Goal: Task Accomplishment & Management: Manage account settings

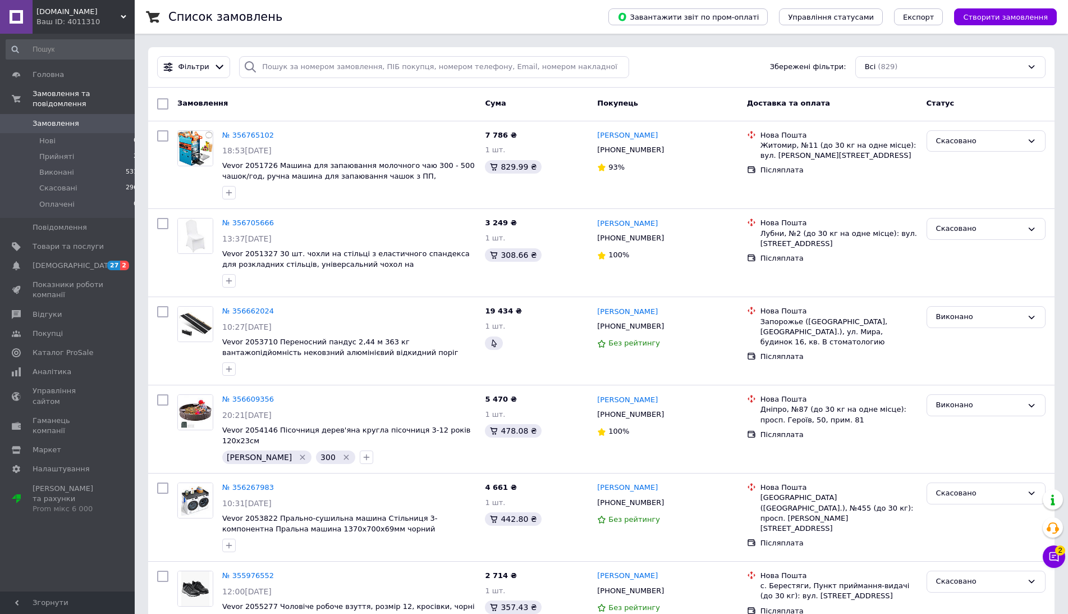
click at [65, 118] on span "Замовлення" at bounding box center [56, 123] width 47 height 10
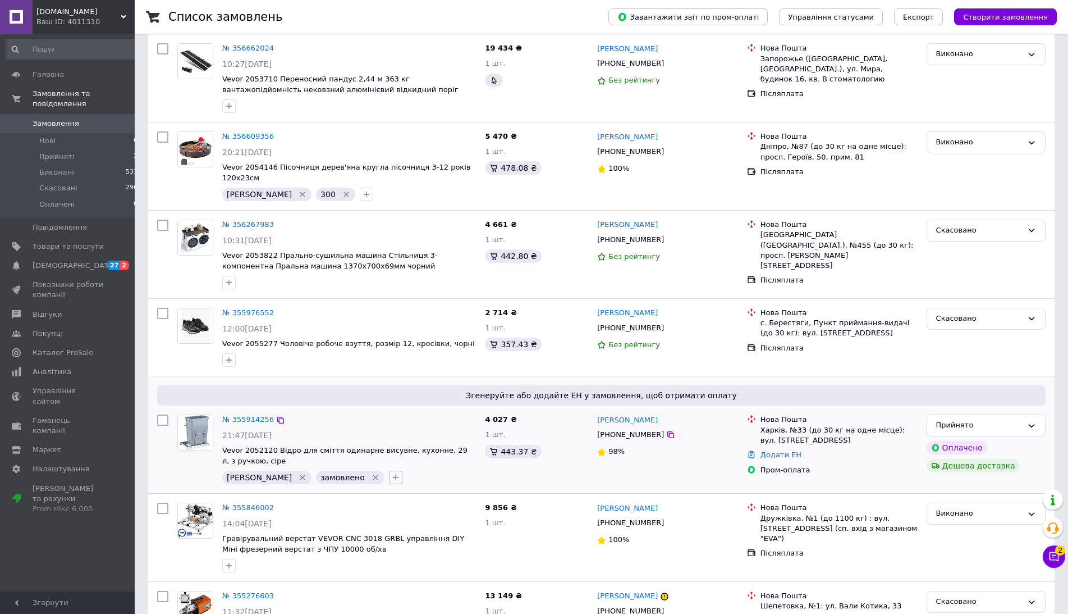
scroll to position [401, 0]
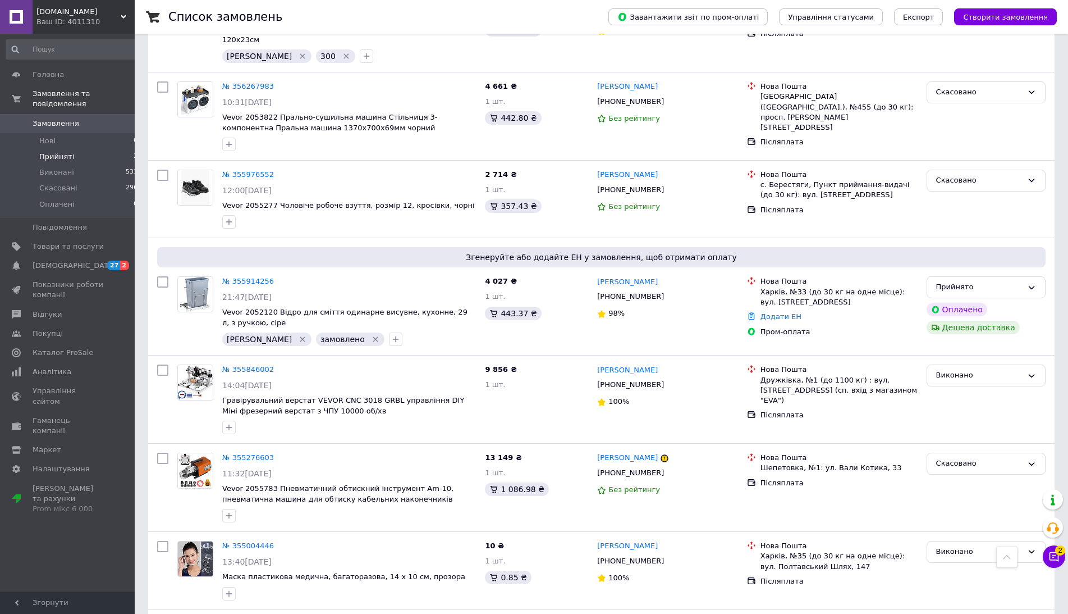
click at [58, 152] on span "Прийняті" at bounding box center [56, 157] width 35 height 10
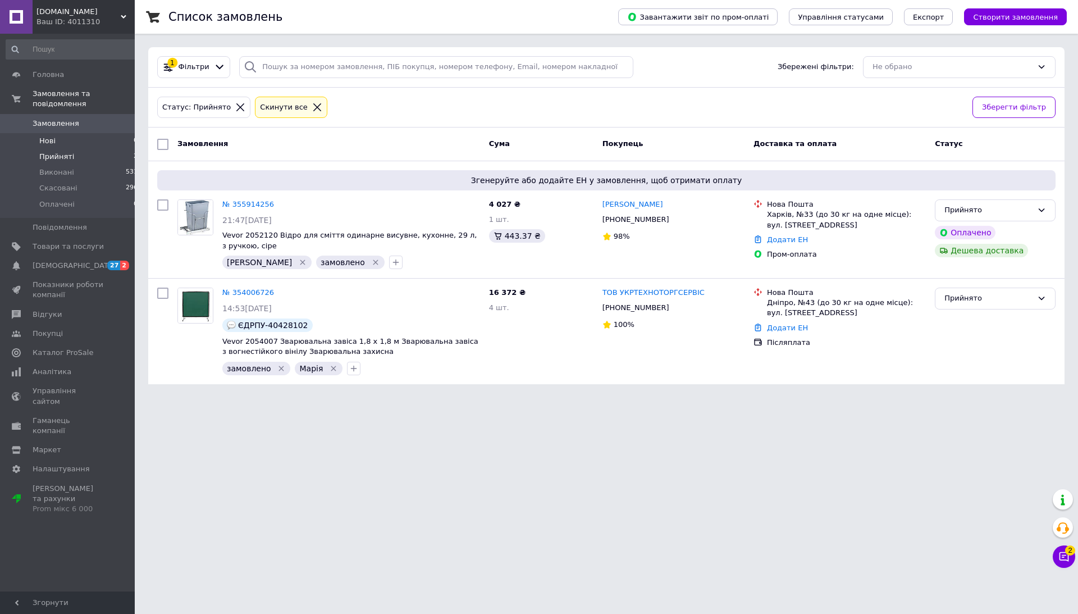
click at [47, 136] on span "Нові" at bounding box center [47, 141] width 16 height 10
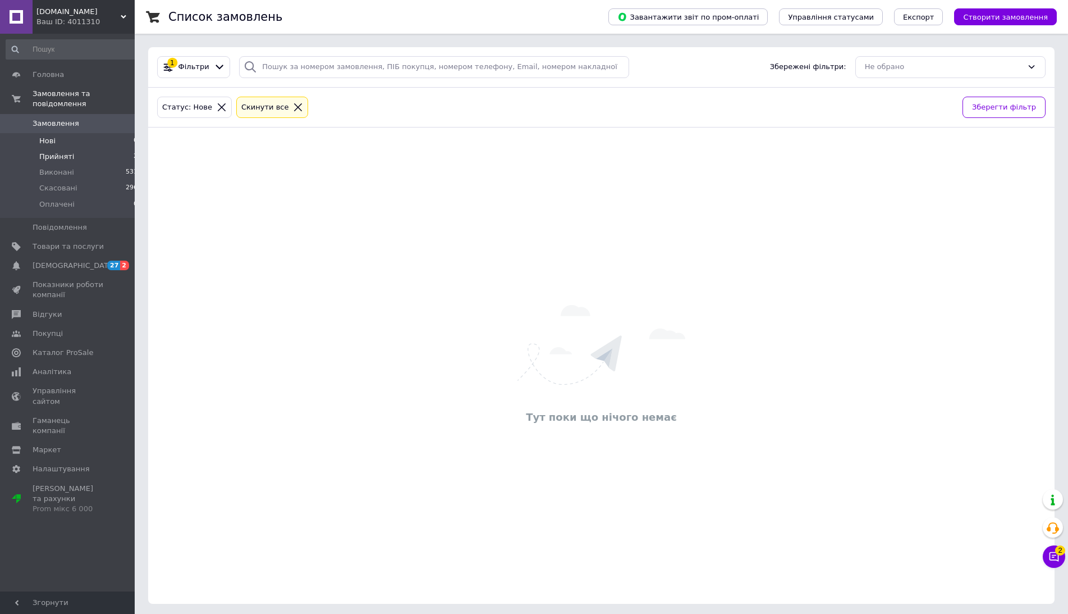
click at [52, 152] on span "Прийняті" at bounding box center [56, 157] width 35 height 10
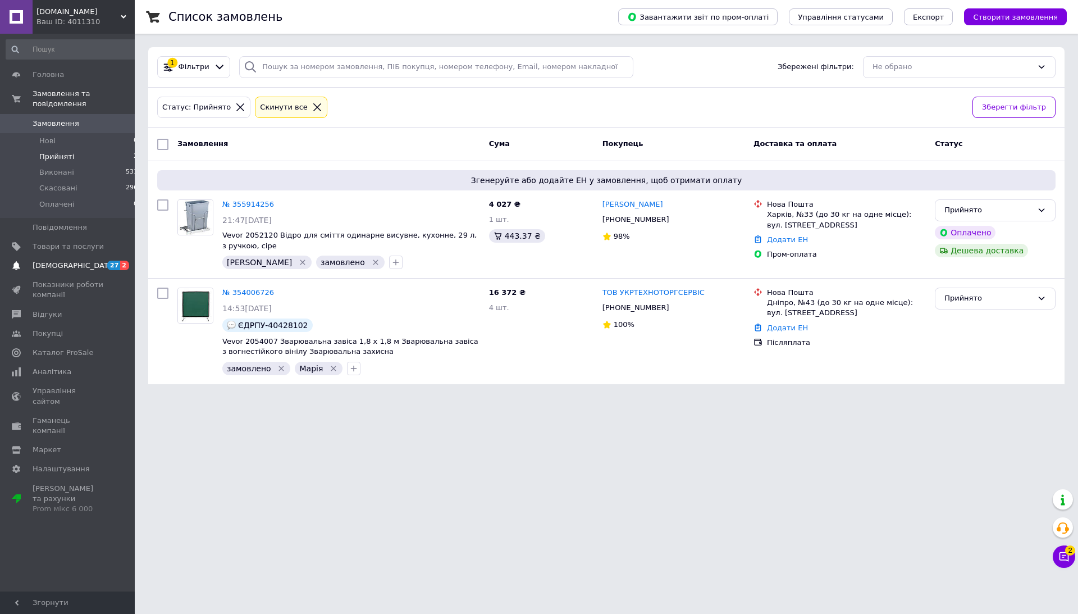
click at [70, 260] on span "[DEMOGRAPHIC_DATA]" at bounding box center [74, 265] width 83 height 10
